Goal: Navigation & Orientation: Find specific page/section

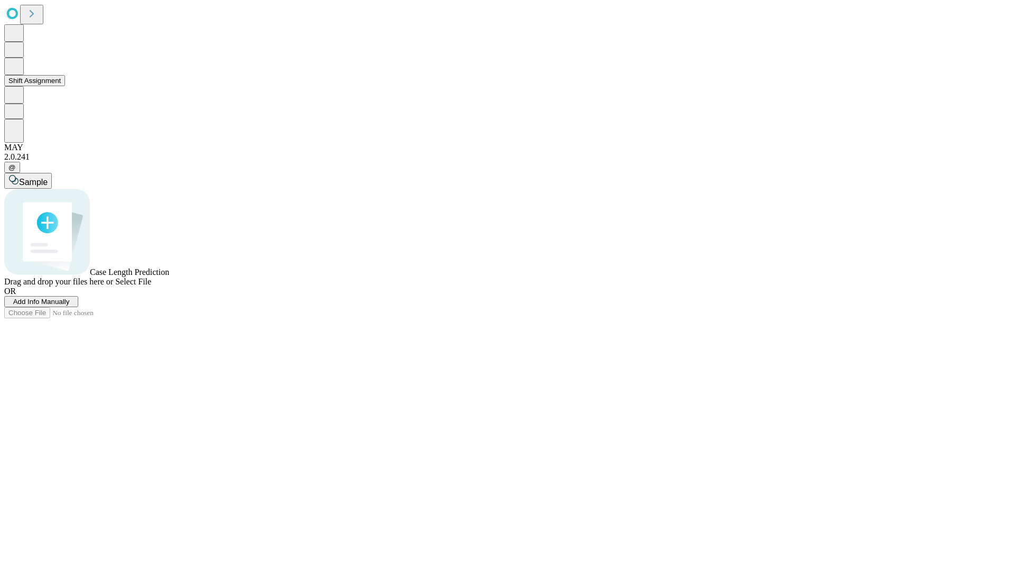
click at [65, 86] on button "Shift Assignment" at bounding box center [34, 80] width 61 height 11
